Goal: Information Seeking & Learning: Learn about a topic

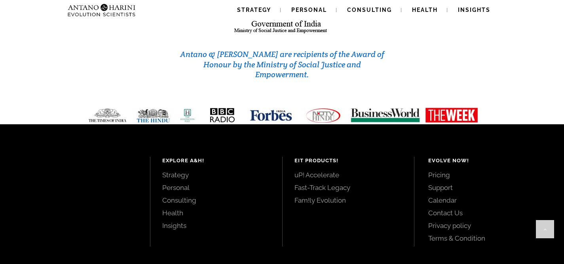
click at [441, 209] on link "Contact Us" at bounding box center [487, 213] width 118 height 9
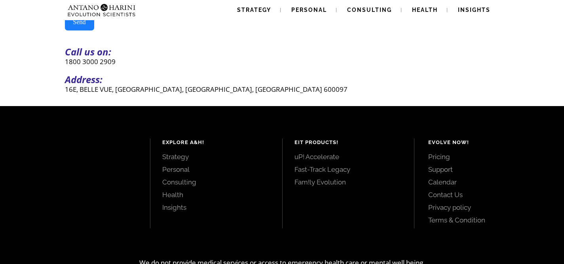
scroll to position [243, 0]
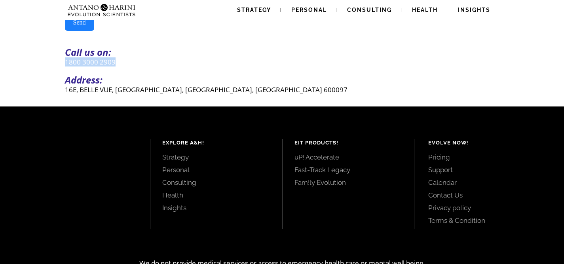
drag, startPoint x: 126, startPoint y: 67, endPoint x: 61, endPoint y: 67, distance: 64.9
click at [445, 162] on link "Pricing" at bounding box center [487, 157] width 118 height 9
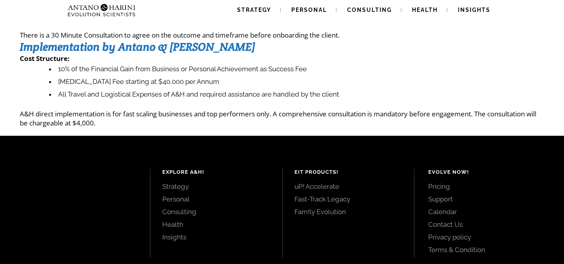
scroll to position [121, 0]
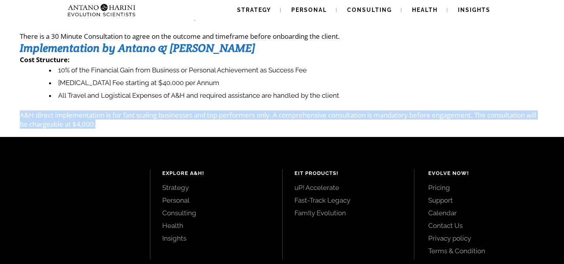
drag, startPoint x: 19, startPoint y: 117, endPoint x: 124, endPoint y: 124, distance: 105.5
click at [124, 124] on div "Pricing The pricing is based on the complexity of the challenge, who is impleme…" at bounding box center [282, 19] width 564 height 219
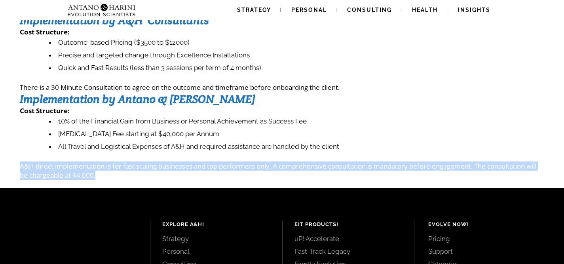
scroll to position [0, 0]
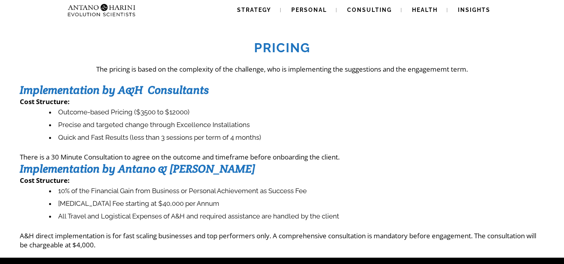
click at [314, 150] on div "Pricing The pricing is based on the complexity of the challenge, who is impleme…" at bounding box center [282, 140] width 525 height 218
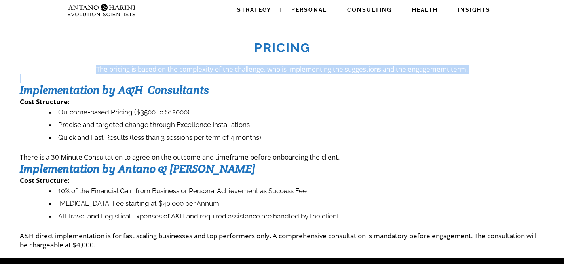
drag, startPoint x: 84, startPoint y: 66, endPoint x: 488, endPoint y: 74, distance: 404.7
click at [488, 74] on div "Pricing The pricing is based on the complexity of the challenge, who is impleme…" at bounding box center [282, 140] width 525 height 218
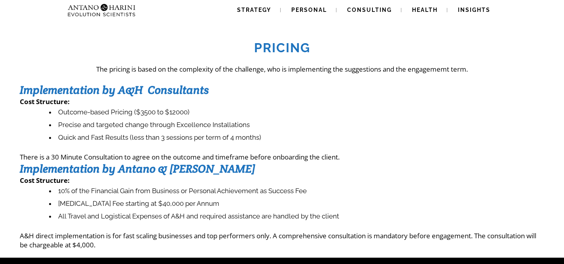
click at [368, 116] on li "Outcome-based Pricing ($3500 to $12000)" at bounding box center [296, 112] width 495 height 13
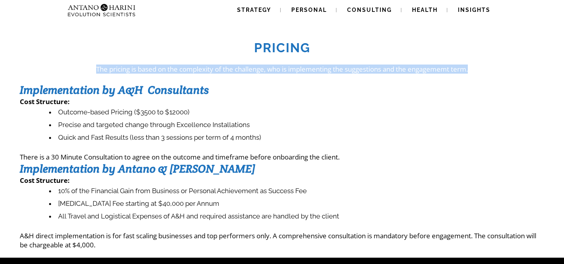
drag, startPoint x: 489, startPoint y: 71, endPoint x: 76, endPoint y: 70, distance: 412.6
click at [76, 70] on p "The pricing is based on the complexity of the challenge, who is implementing th…" at bounding box center [282, 69] width 525 height 9
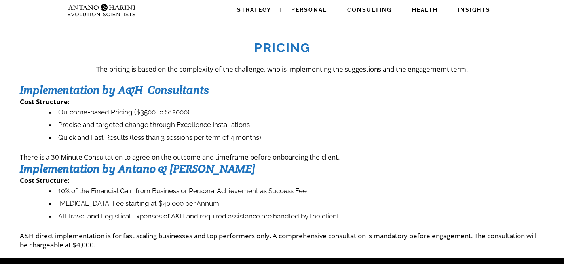
click at [316, 97] on p "Cost Structure :" at bounding box center [282, 101] width 525 height 9
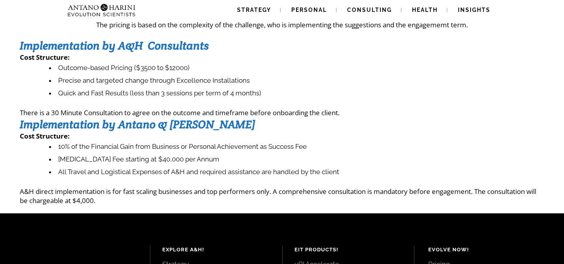
scroll to position [200, 0]
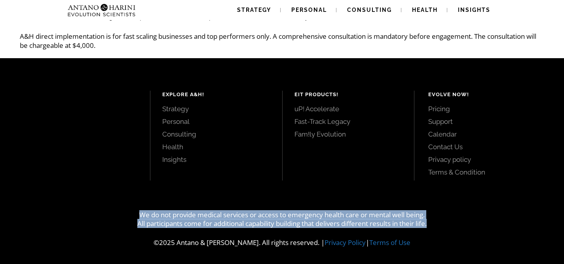
drag, startPoint x: 123, startPoint y: 213, endPoint x: 453, endPoint y: 222, distance: 330.3
click at [453, 222] on p "We do not provide medical services or access to emergency health care or mental…" at bounding box center [282, 219] width 564 height 17
click at [453, 223] on p "We do not provide medical services or access to emergency health care or mental…" at bounding box center [282, 219] width 564 height 17
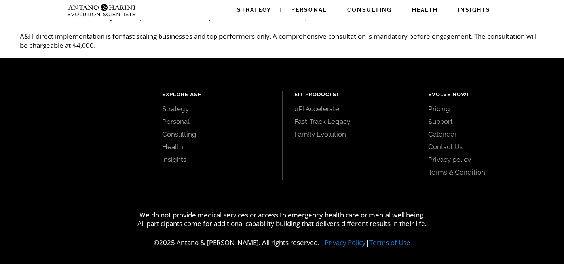
scroll to position [0, 0]
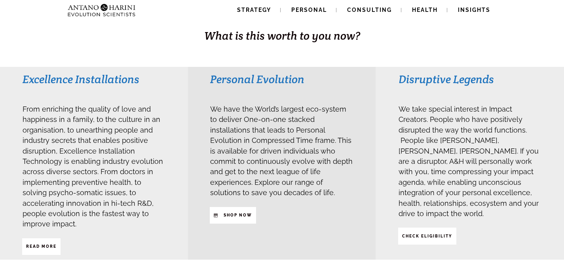
scroll to position [163, 0]
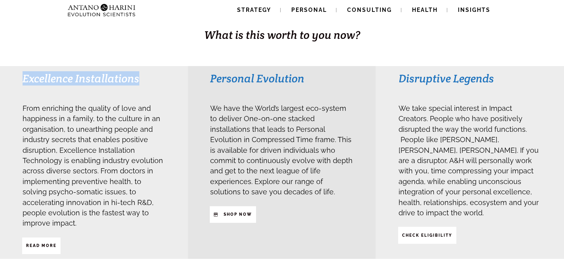
drag, startPoint x: 138, startPoint y: 86, endPoint x: 20, endPoint y: 80, distance: 118.1
click at [20, 80] on div "Excellence Installations From enriching the quality of love and happiness in a …" at bounding box center [94, 162] width 188 height 193
copy h3 "Excellence Installations"
click at [44, 239] on span "Read More" at bounding box center [41, 245] width 30 height 13
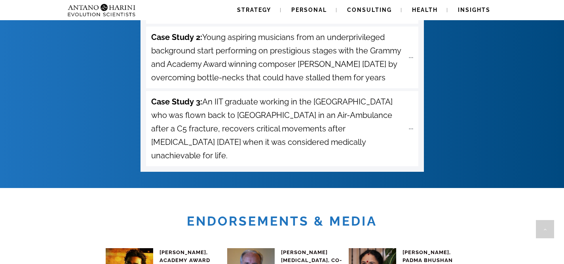
scroll to position [3419, 0]
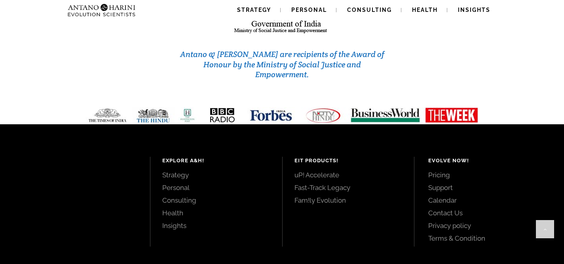
click at [441, 171] on link "Pricing" at bounding box center [487, 175] width 118 height 9
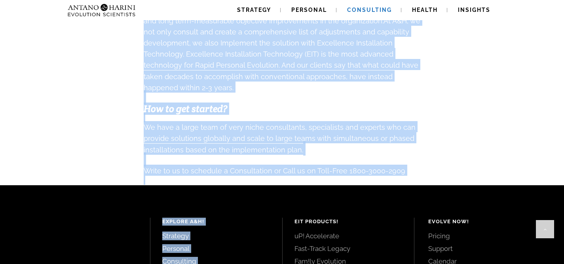
scroll to position [811, 0]
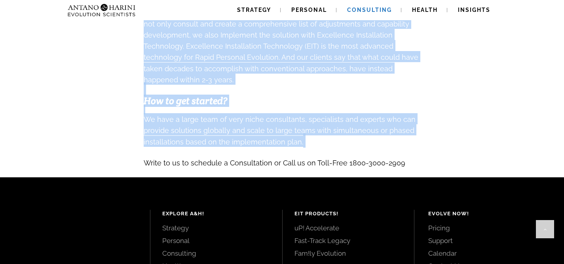
drag, startPoint x: 218, startPoint y: 83, endPoint x: 413, endPoint y: 133, distance: 201.1
copy div "Lore Ipsumdolors Ametcons-Adipis. Elitsedd eius tem incidid utla e dol ma aliqu…"
click at [398, 124] on h3 "We have a large team of very niche consultants, specialists and experts who can…" at bounding box center [282, 140] width 277 height 55
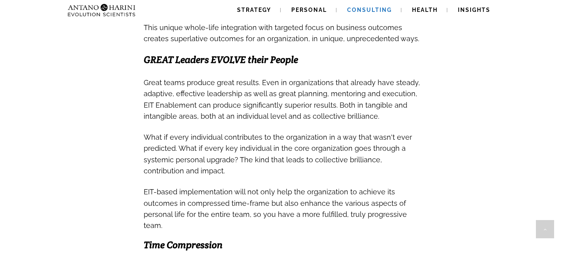
scroll to position [916, 0]
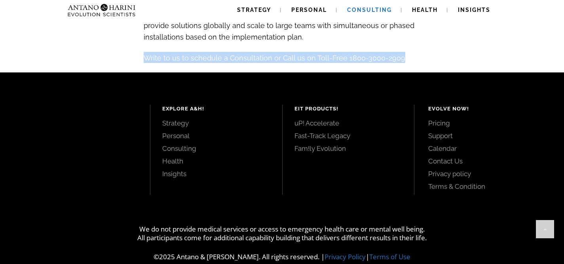
drag, startPoint x: 389, startPoint y: 51, endPoint x: 126, endPoint y: 44, distance: 262.6
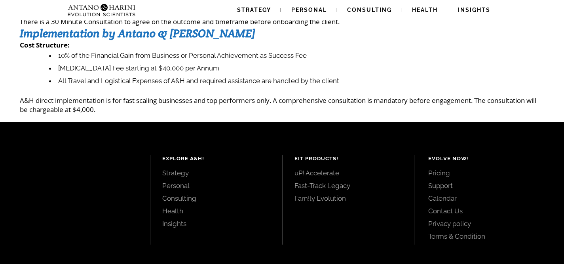
scroll to position [136, 0]
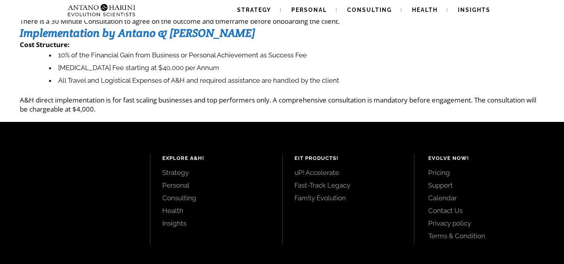
click at [24, 35] on strong "Implementation by Antano & [PERSON_NAME]" at bounding box center [138, 33] width 236 height 14
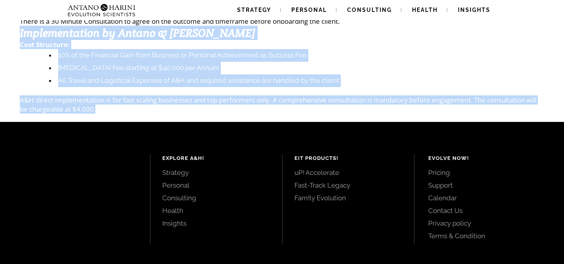
drag, startPoint x: 20, startPoint y: 34, endPoint x: 128, endPoint y: 107, distance: 130.1
click at [128, 107] on div "Pricing The pricing is based on the complexity of the challenge, who is impleme…" at bounding box center [282, 4] width 525 height 218
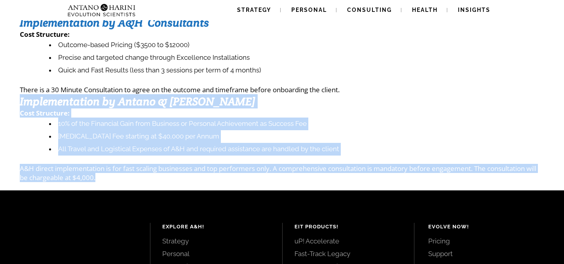
scroll to position [68, 0]
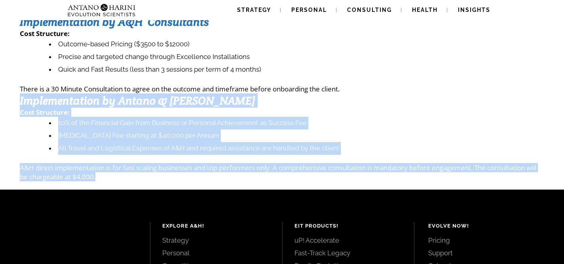
click at [127, 107] on strong "Implementation by Antano & Harini" at bounding box center [138, 100] width 236 height 14
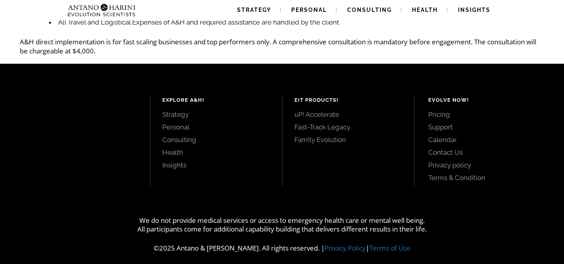
scroll to position [200, 0]
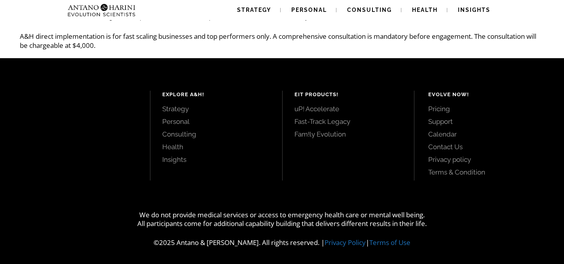
click at [336, 123] on link "Fast-Track Legacy" at bounding box center [349, 121] width 108 height 9
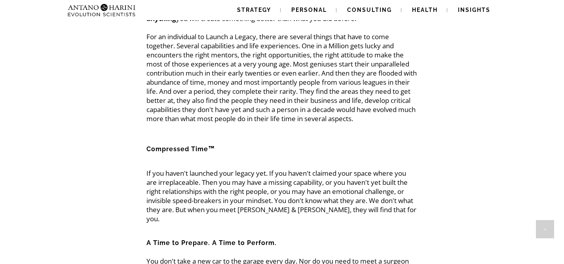
scroll to position [283, 0]
click at [218, 44] on p "Legendary figures be it [PERSON_NAME] or [PERSON_NAME] didn't stop with ONE mar…" at bounding box center [281, 54] width 271 height 137
click at [245, 91] on p "Legendary figures be it [PERSON_NAME] or [PERSON_NAME] didn't stop with ONE mar…" at bounding box center [281, 54] width 271 height 137
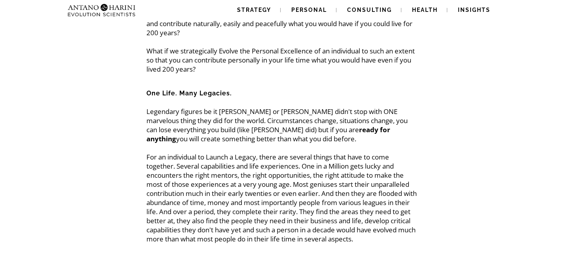
scroll to position [164, 0]
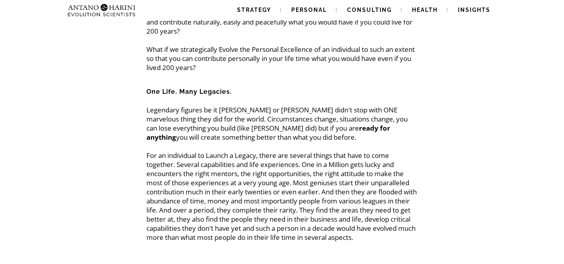
click at [357, 148] on p "Legendary figures be it [PERSON_NAME] or [PERSON_NAME] didn't stop with ONE mar…" at bounding box center [281, 173] width 271 height 137
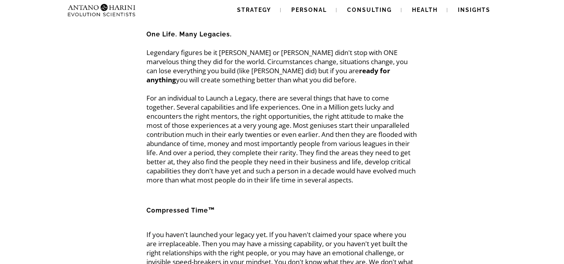
scroll to position [222, 0]
drag, startPoint x: 182, startPoint y: 78, endPoint x: 282, endPoint y: 79, distance: 99.4
click at [282, 79] on p "Legendary figures be it [PERSON_NAME] or [PERSON_NAME] didn't stop with ONE mar…" at bounding box center [281, 116] width 271 height 137
copy p "better than what you did before"
click at [383, 156] on p "Legendary figures be it [PERSON_NAME] or [PERSON_NAME] didn't stop with ONE mar…" at bounding box center [281, 116] width 271 height 137
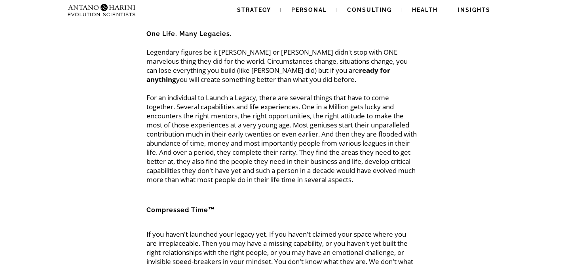
click at [331, 127] on p "Legendary figures be it [PERSON_NAME] or [PERSON_NAME] didn't stop with ONE mar…" at bounding box center [281, 116] width 271 height 137
copy p "geniuses"
click at [378, 155] on p "Legendary figures be it [PERSON_NAME] or [PERSON_NAME] didn't stop with ONE mar…" at bounding box center [281, 116] width 271 height 137
click at [178, 141] on p "Legendary figures be it [PERSON_NAME] or [PERSON_NAME] didn't stop with ONE mar…" at bounding box center [281, 116] width 271 height 137
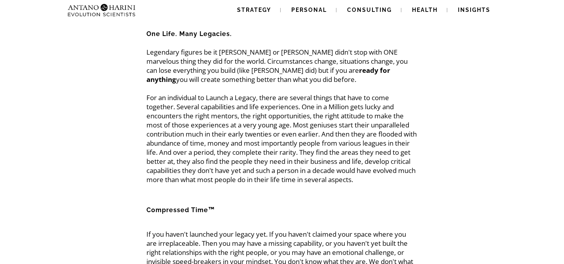
click at [178, 146] on p "Legendary figures be it [PERSON_NAME] or [PERSON_NAME] didn't stop with ONE mar…" at bounding box center [281, 116] width 271 height 137
click at [178, 144] on p "Legendary figures be it [PERSON_NAME] or [PERSON_NAME] didn't stop with ONE mar…" at bounding box center [281, 116] width 271 height 137
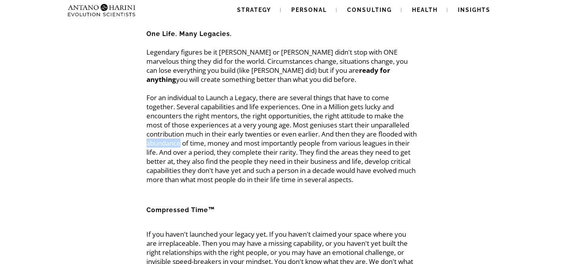
click at [178, 144] on p "Legendary figures be it [PERSON_NAME] or [PERSON_NAME] didn't stop with ONE mar…" at bounding box center [281, 116] width 271 height 137
copy p "abundance"
click at [358, 181] on p "Legendary figures be it [PERSON_NAME] or [PERSON_NAME] didn't stop with ONE mar…" at bounding box center [281, 116] width 271 height 137
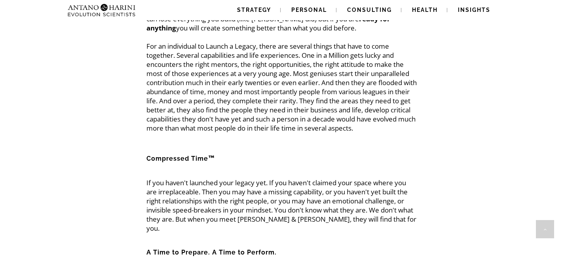
scroll to position [288, 0]
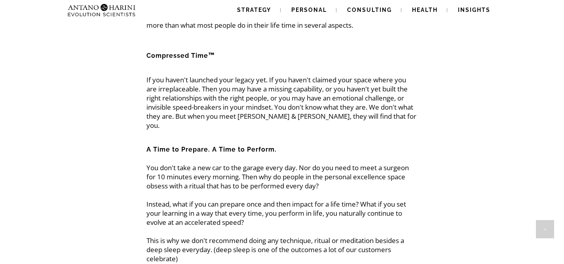
scroll to position [374, 0]
